Goal: Transaction & Acquisition: Purchase product/service

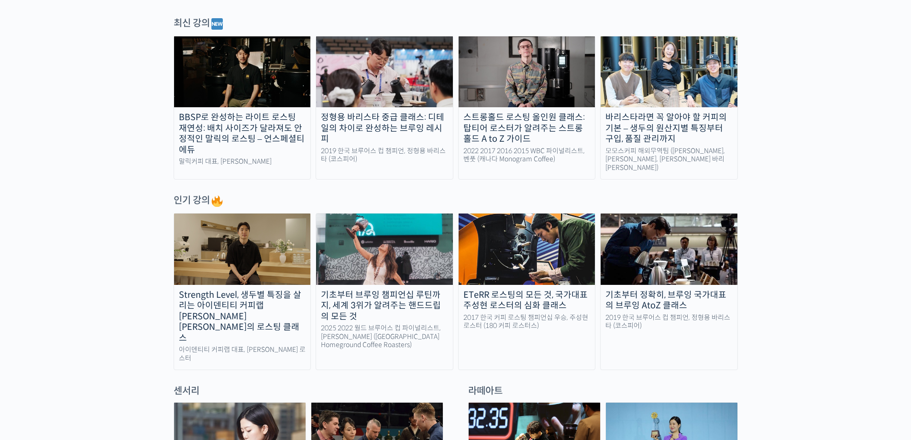
scroll to position [239, 0]
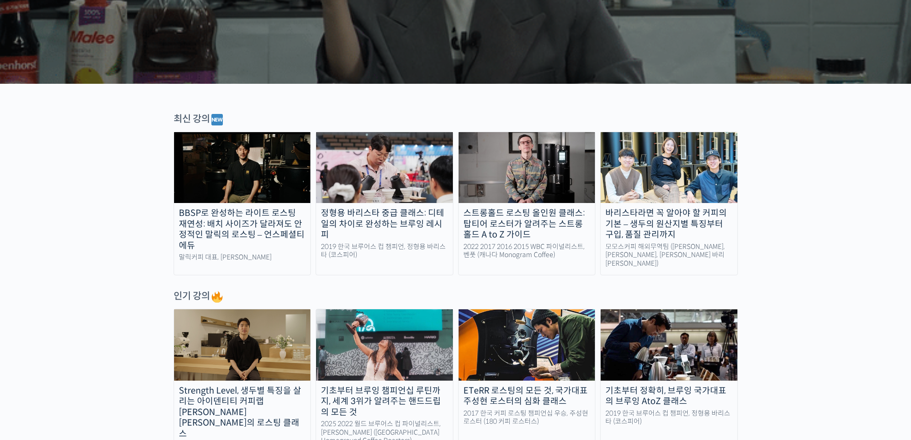
click at [512, 170] on img at bounding box center [527, 167] width 137 height 71
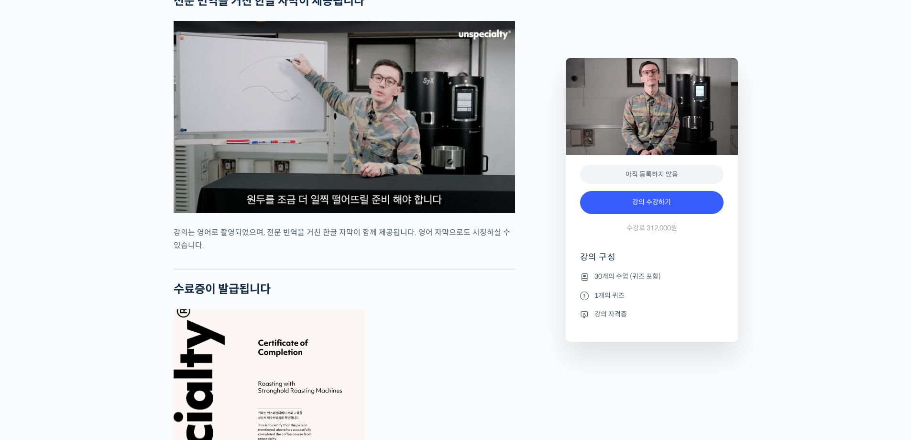
scroll to position [3444, 0]
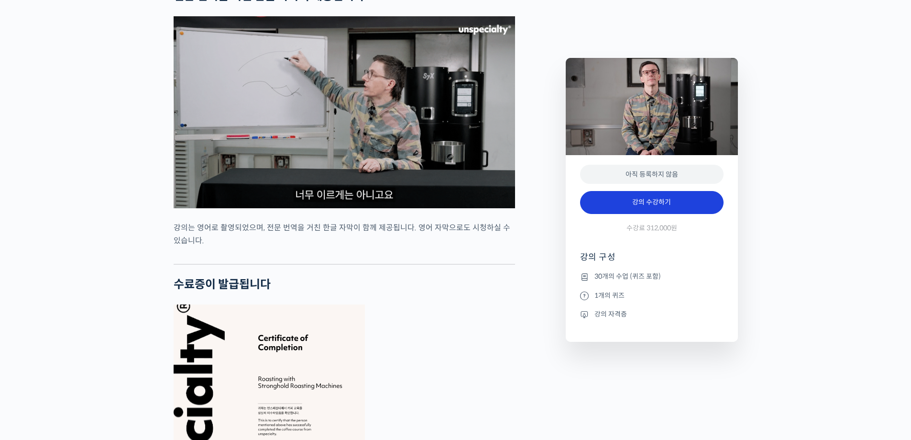
click at [653, 202] on link "강의 수강하기" at bounding box center [652, 202] width 144 height 23
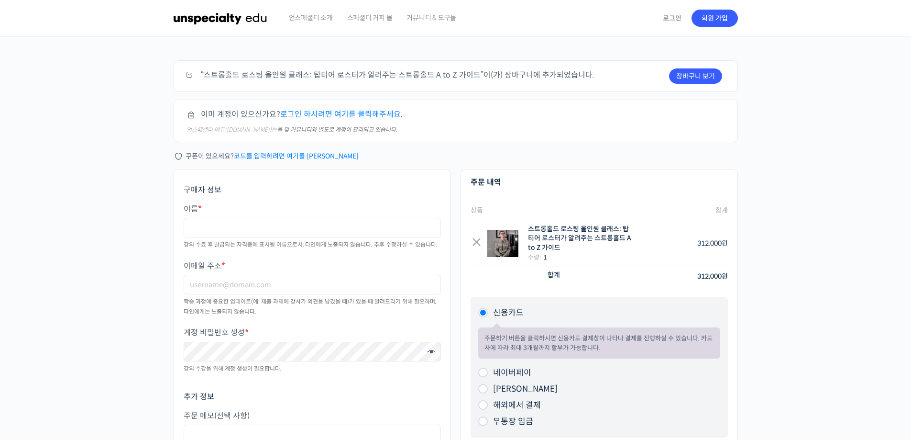
click at [328, 115] on link "로그인 하시려면 여기를 클릭해주세요." at bounding box center [341, 114] width 122 height 10
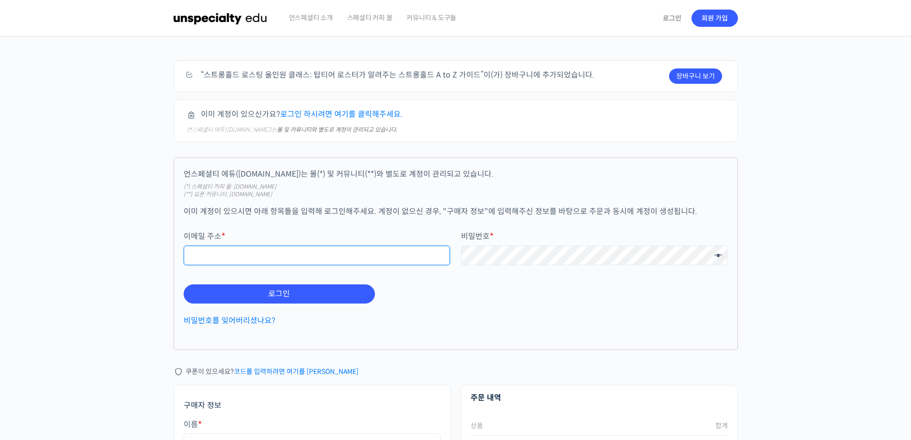
click at [308, 254] on input "이메일 주소 *" at bounding box center [317, 255] width 267 height 20
type input "ㅇ"
type input "DUYFDL"
click at [726, 20] on link "회원 가입" at bounding box center [715, 18] width 46 height 17
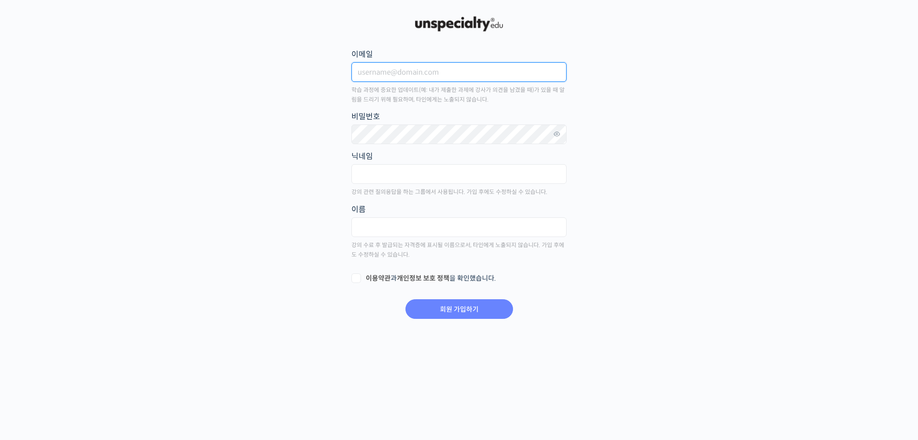
click at [428, 73] on input "이메일" at bounding box center [459, 72] width 215 height 20
type input "D"
type input "dufdl5560@naver.com"
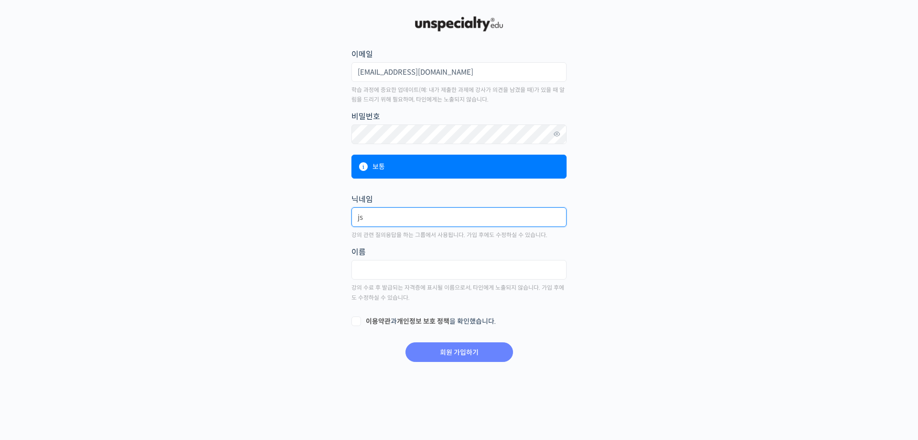
type input "j"
type input "e"
type input "카페온오프"
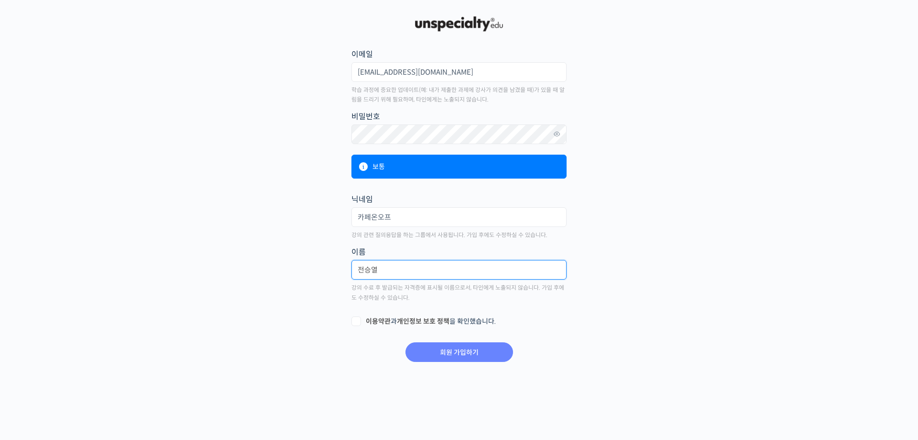
type input "전승열"
click at [357, 322] on label "이용약관 과 개인정보 보호 정책 을 확인했습니다." at bounding box center [459, 322] width 215 height 10
click at [357, 322] on input "이용약관 과 개인정보 보호 정책 을 확인했습니다." at bounding box center [355, 320] width 6 height 6
checkbox input "true"
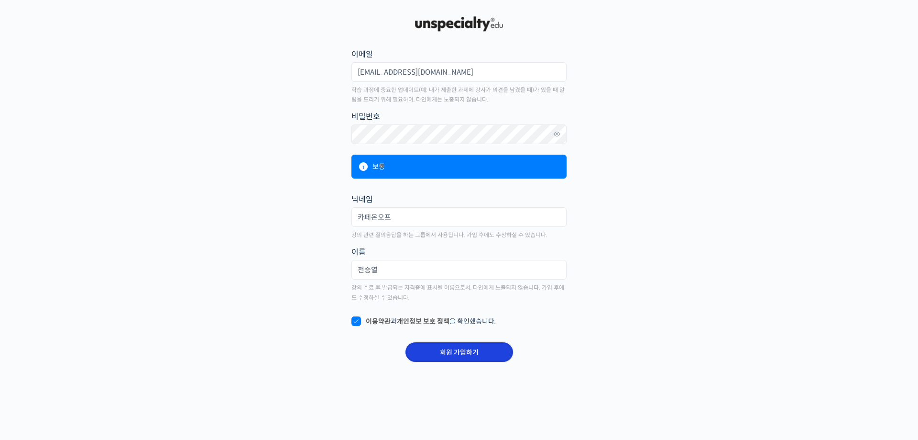
click at [460, 353] on input "회원 가입하기" at bounding box center [460, 352] width 108 height 20
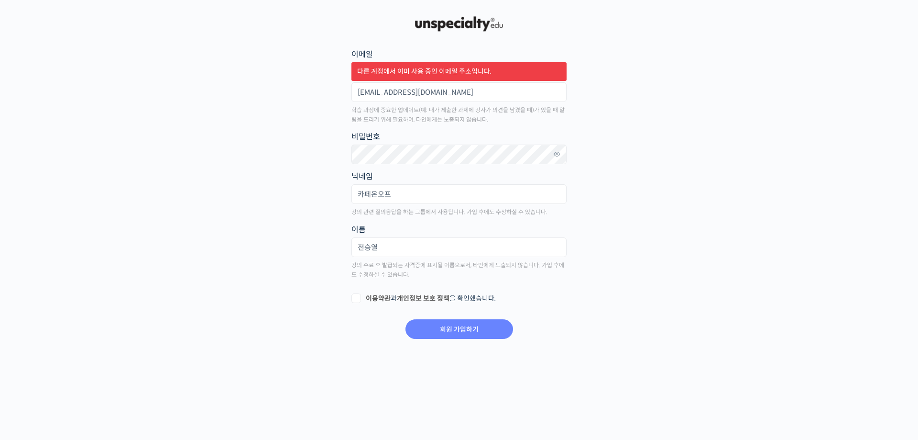
click at [463, 22] on img at bounding box center [459, 23] width 94 height 19
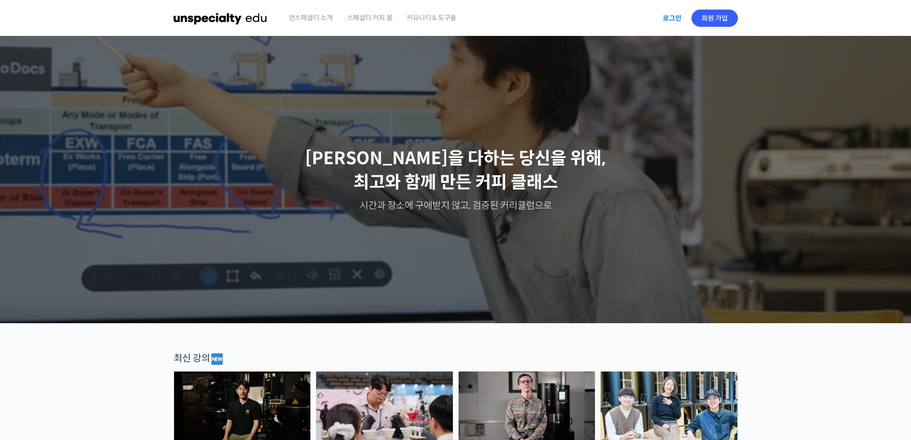
click at [669, 21] on link "로그인" at bounding box center [672, 18] width 30 height 22
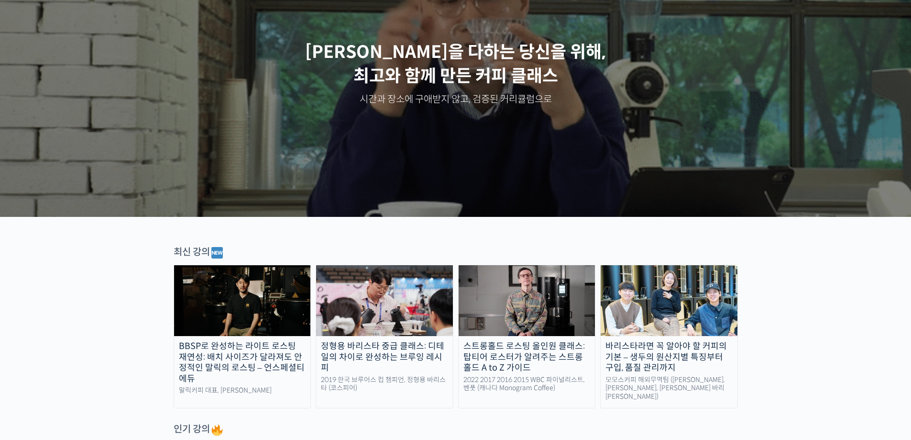
scroll to position [144, 0]
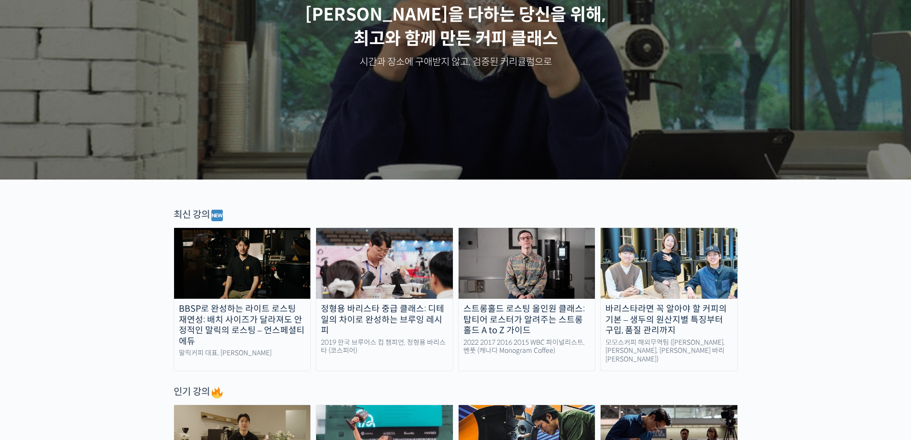
click at [513, 271] on img at bounding box center [527, 263] width 137 height 71
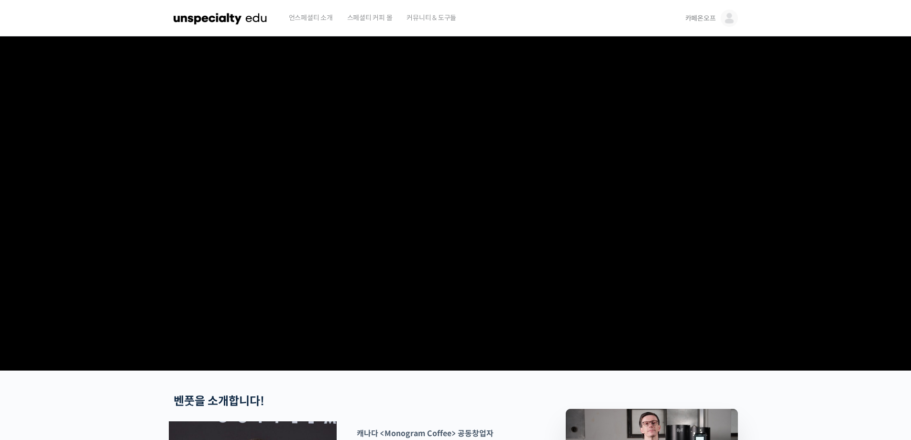
click at [312, 15] on span "언스페셜티 소개" at bounding box center [311, 18] width 44 height 36
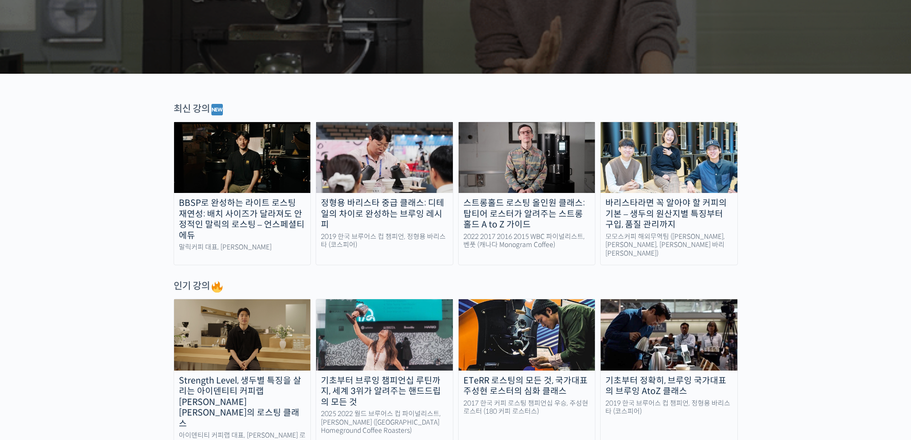
scroll to position [239, 0]
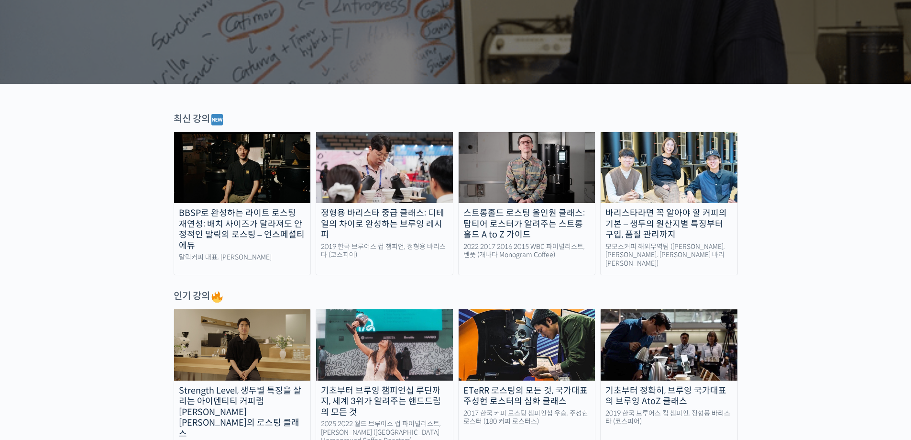
click at [520, 189] on img at bounding box center [527, 167] width 137 height 71
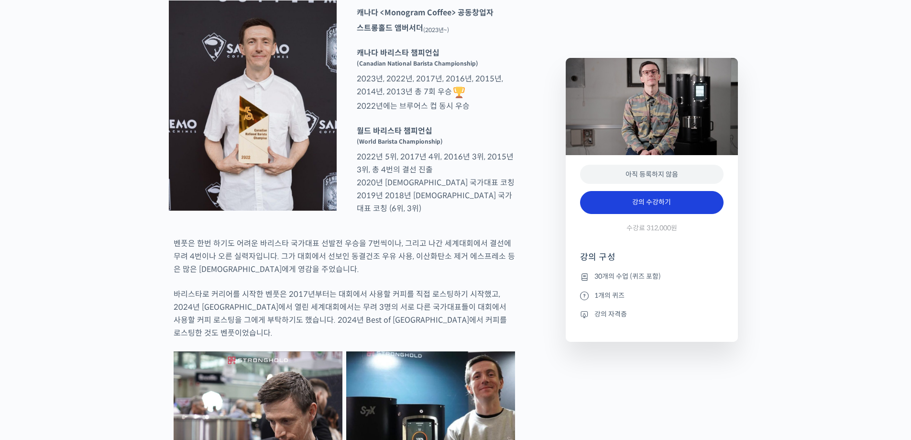
scroll to position [431, 0]
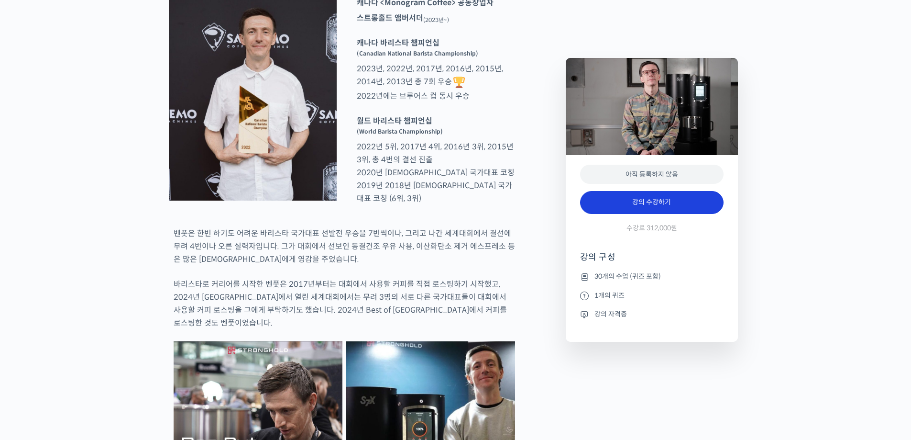
click at [642, 197] on link "강의 수강하기" at bounding box center [652, 202] width 144 height 23
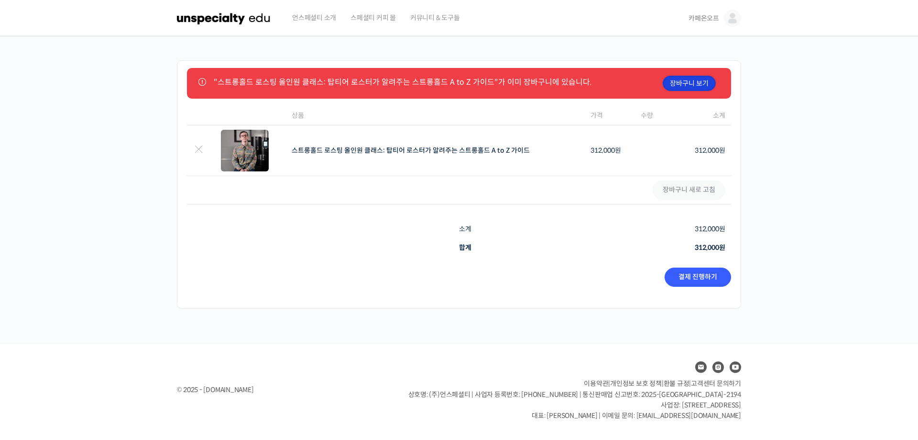
click at [682, 81] on link "장바구니 보기" at bounding box center [689, 83] width 53 height 15
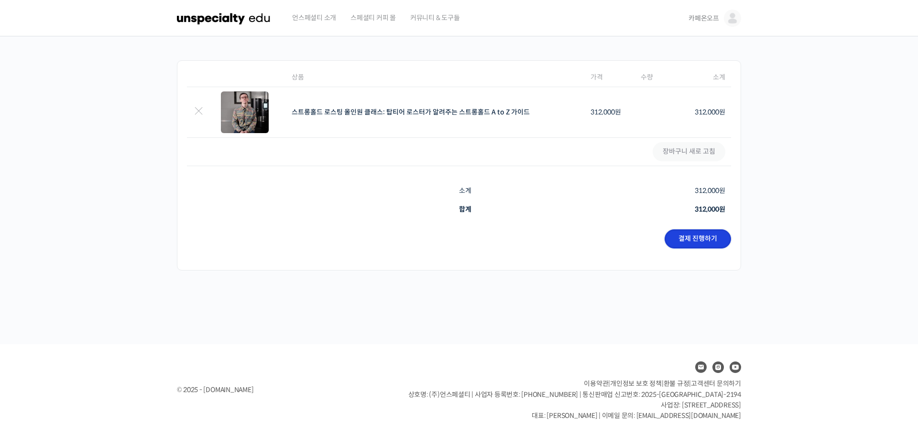
click at [694, 239] on link "결제 진행하기" at bounding box center [698, 238] width 66 height 19
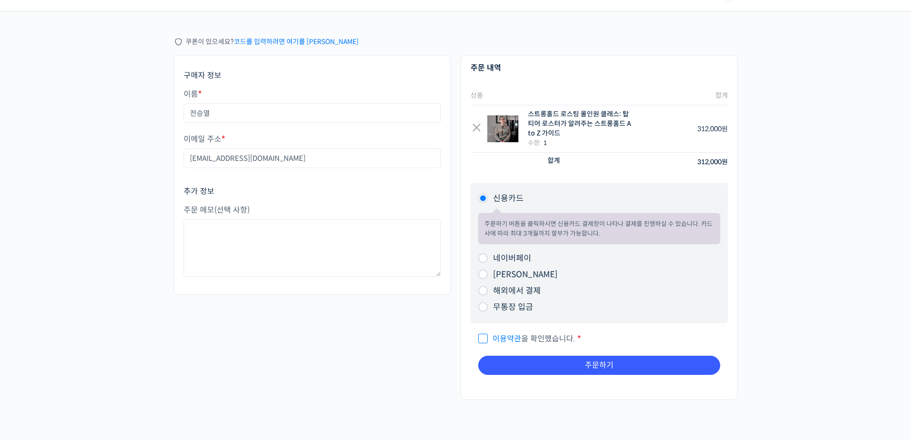
scroll to position [48, 0]
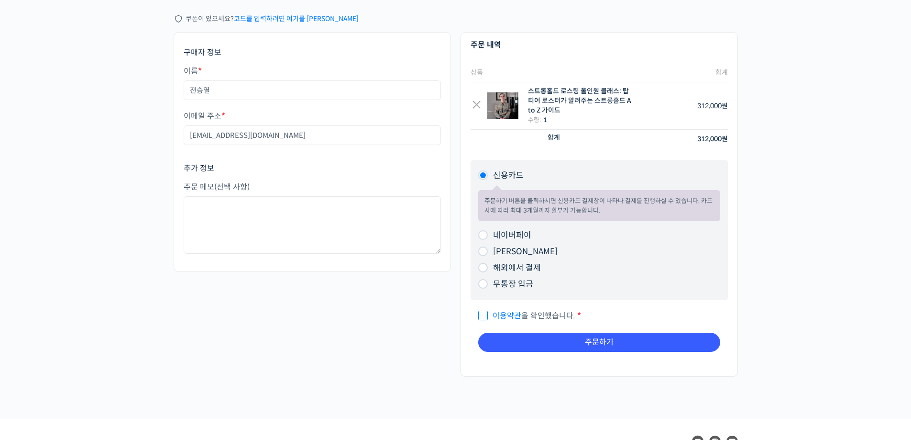
click at [486, 315] on span "이용약관 을 확인했습니다." at bounding box center [526, 315] width 97 height 10
click at [485, 314] on input "이용약관 을 확인했습니다. *" at bounding box center [481, 311] width 6 height 6
checkbox input "true"
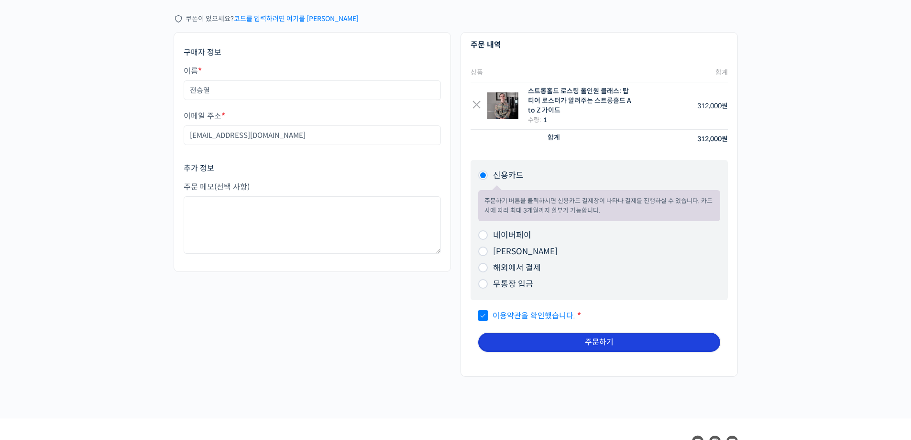
click at [606, 346] on button "주문하기" at bounding box center [599, 341] width 242 height 19
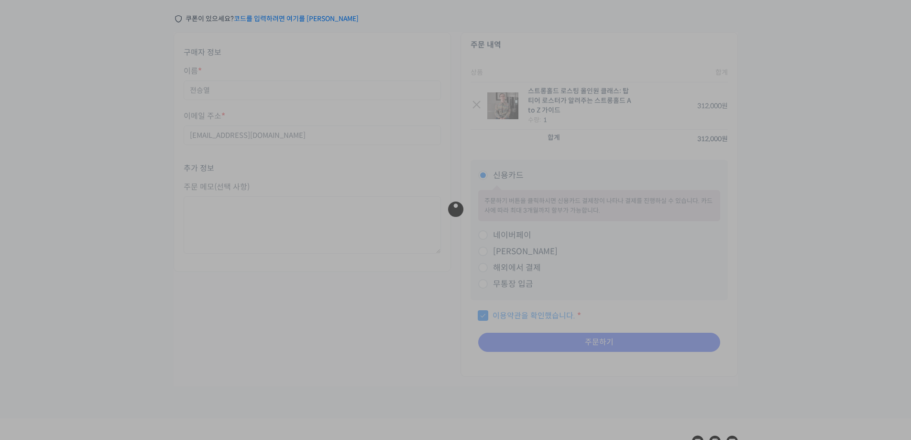
scroll to position [96, 0]
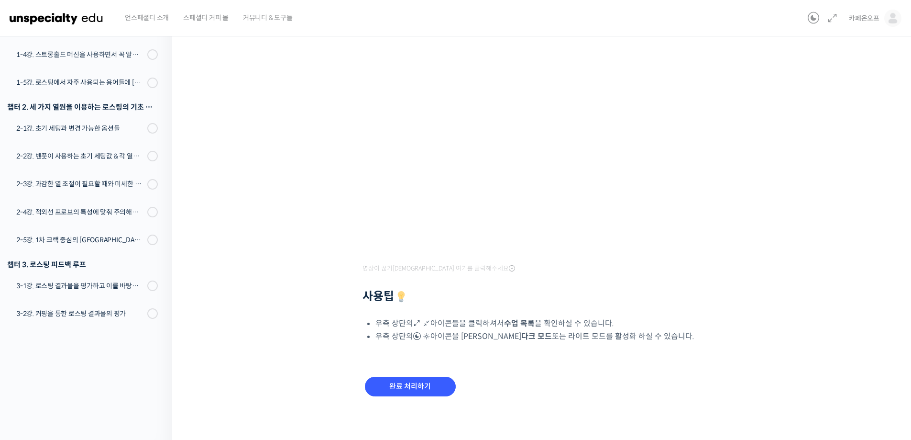
scroll to position [98, 0]
click at [405, 386] on input "완료 처리하기" at bounding box center [410, 385] width 91 height 20
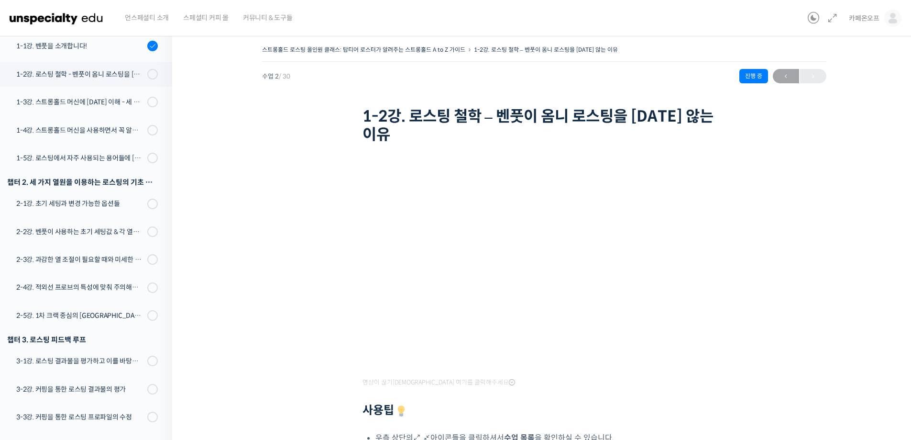
scroll to position [183, 0]
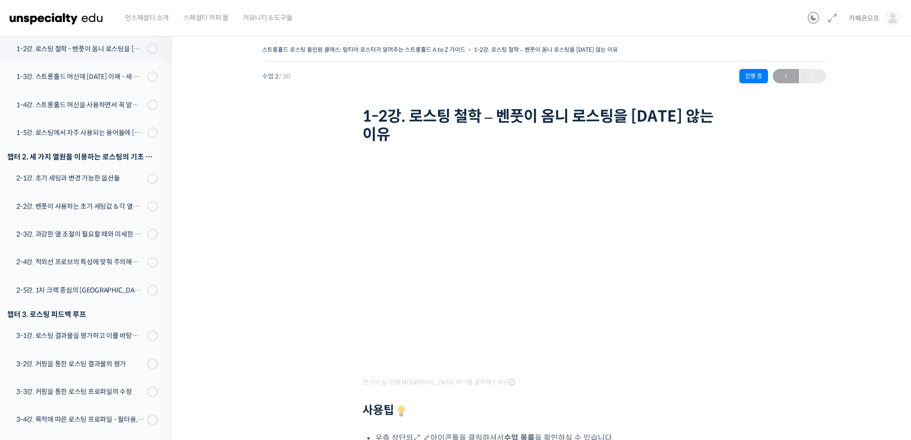
click at [81, 21] on img at bounding box center [57, 18] width 94 height 29
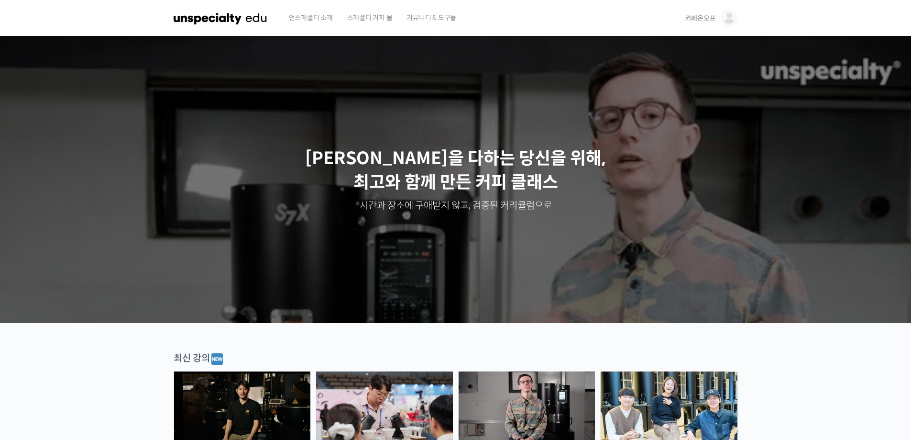
click at [703, 19] on span "카페온오프" at bounding box center [700, 18] width 31 height 9
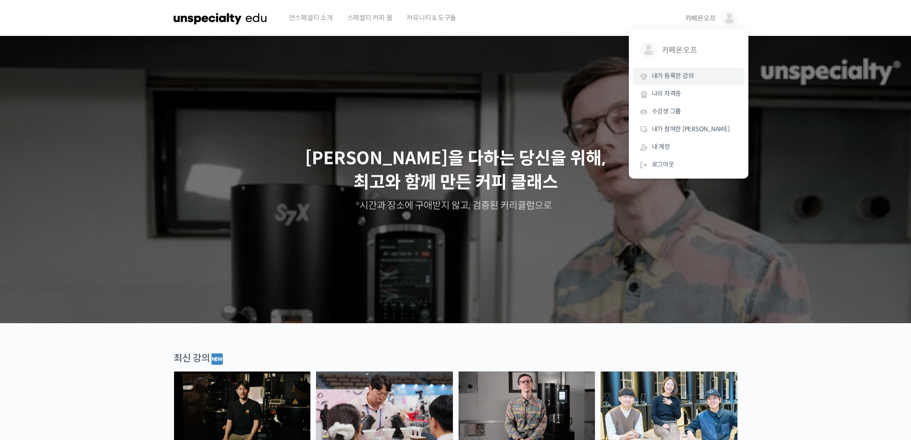
click at [670, 74] on span "내가 등록한 강의" at bounding box center [673, 76] width 42 height 8
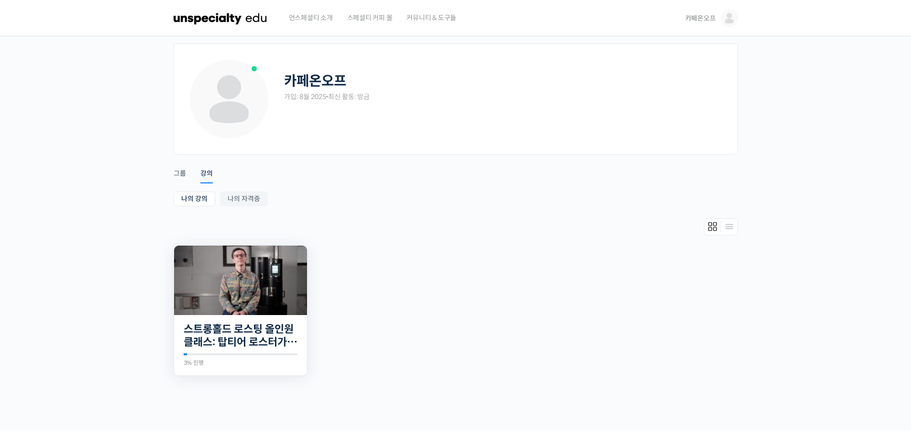
click at [243, 290] on img at bounding box center [240, 279] width 133 height 69
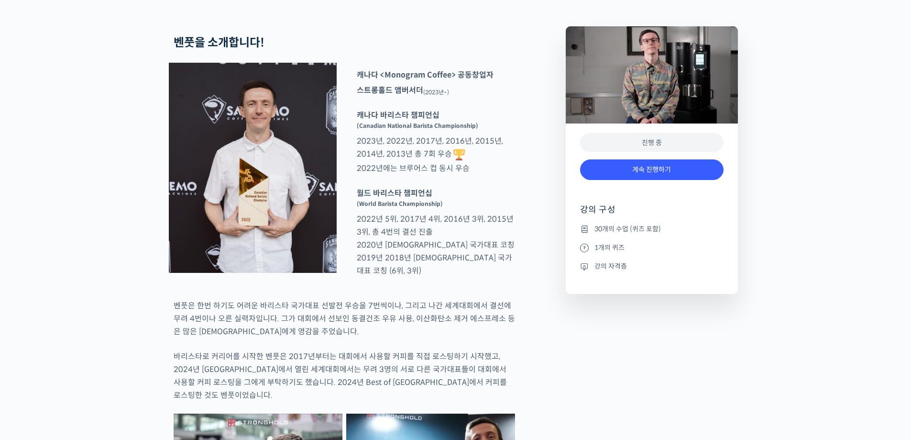
scroll to position [383, 0]
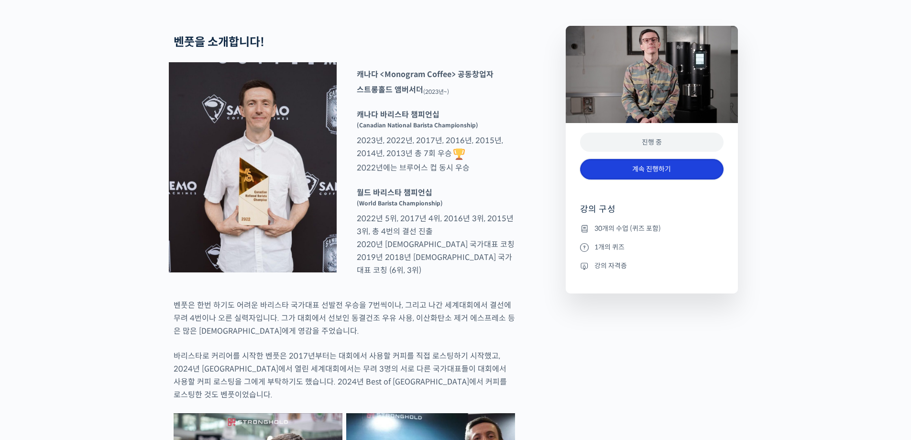
click at [657, 179] on link "계속 진행하기" at bounding box center [652, 169] width 144 height 21
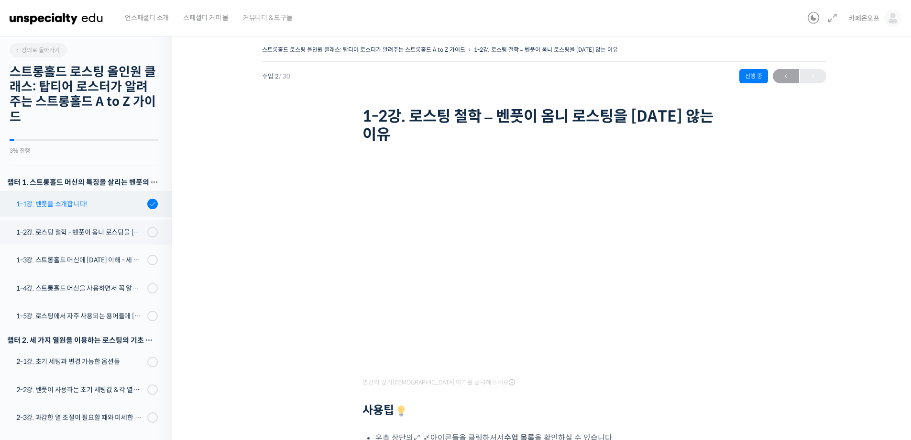
click at [62, 205] on div "1-1강. 벤풋을 소개합니다!" at bounding box center [80, 204] width 128 height 11
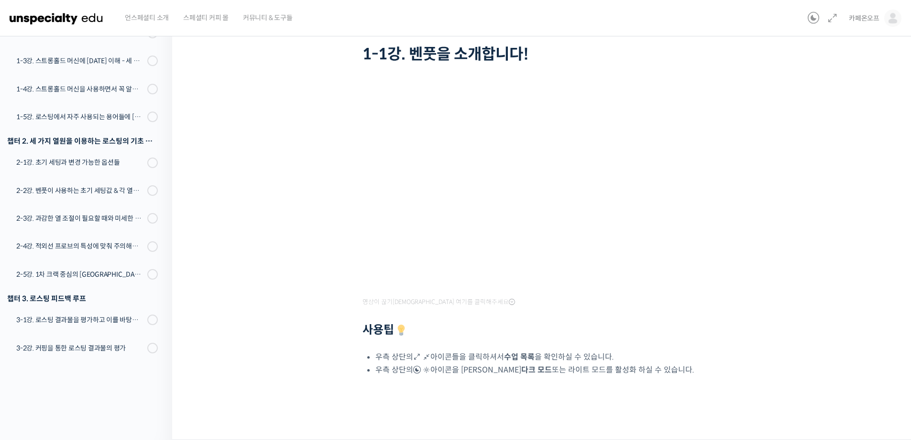
scroll to position [15, 0]
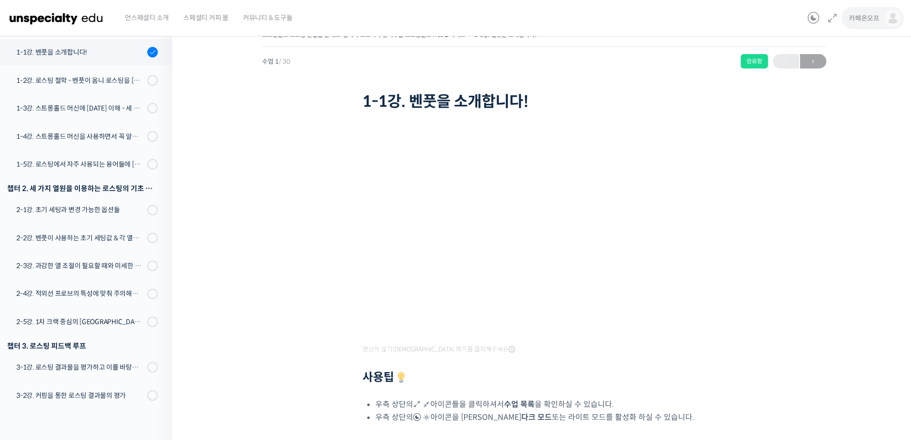
click at [857, 19] on span "카페온오프" at bounding box center [864, 18] width 31 height 9
click at [841, 80] on span "내가 등록한 강의" at bounding box center [837, 76] width 42 height 8
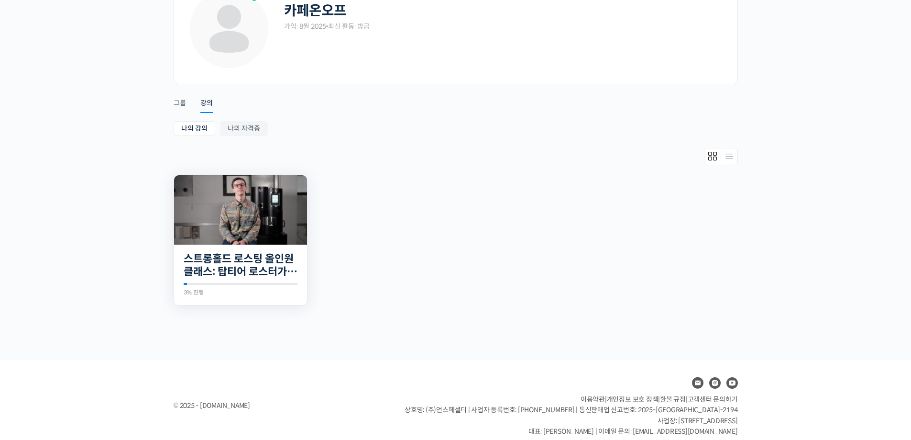
scroll to position [82, 0]
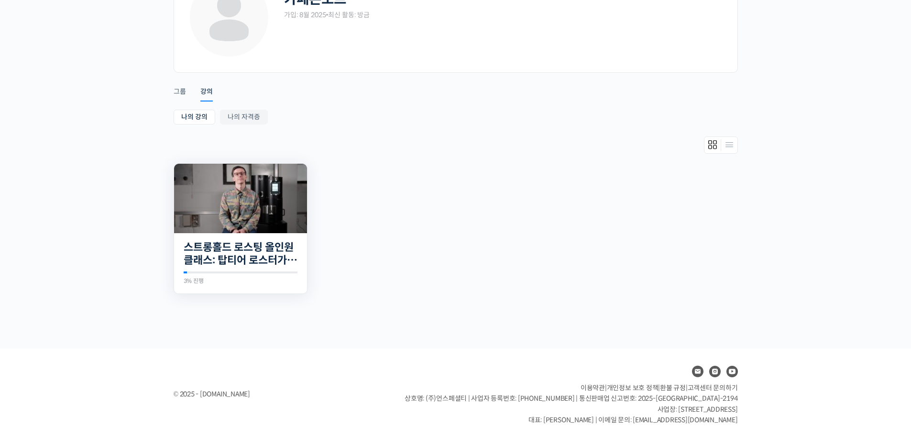
click at [243, 217] on img at bounding box center [240, 198] width 133 height 69
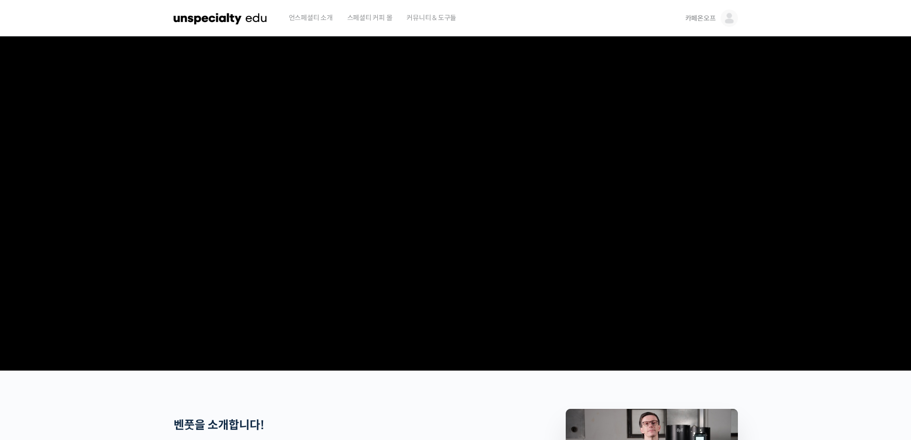
click at [699, 17] on span "카페온오프" at bounding box center [700, 18] width 31 height 9
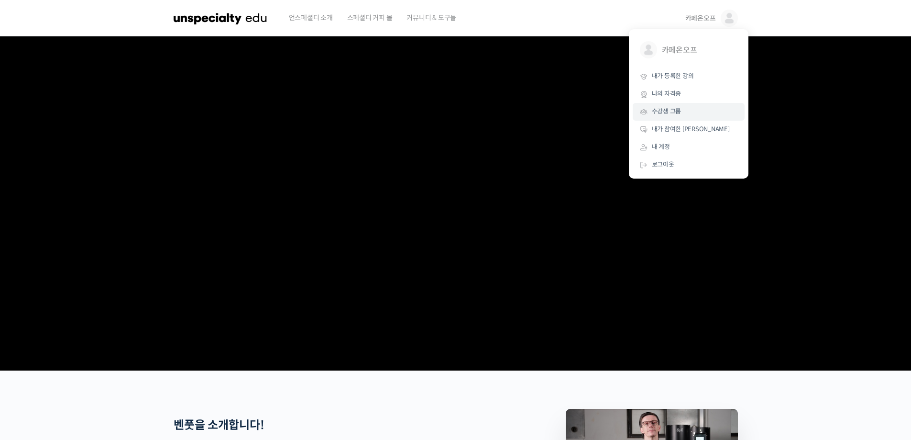
click at [670, 115] on span "수강생 그룹" at bounding box center [667, 111] width 30 height 8
